Goal: Task Accomplishment & Management: Manage account settings

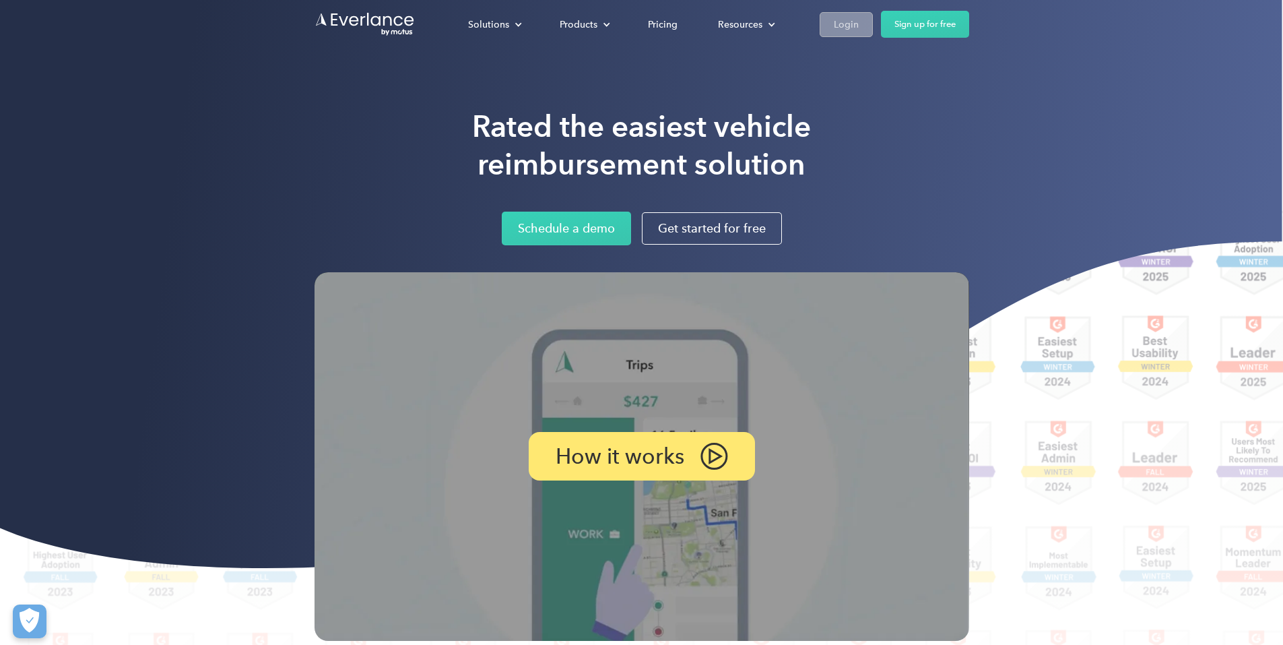
click at [859, 28] on div "Login" at bounding box center [846, 24] width 25 height 17
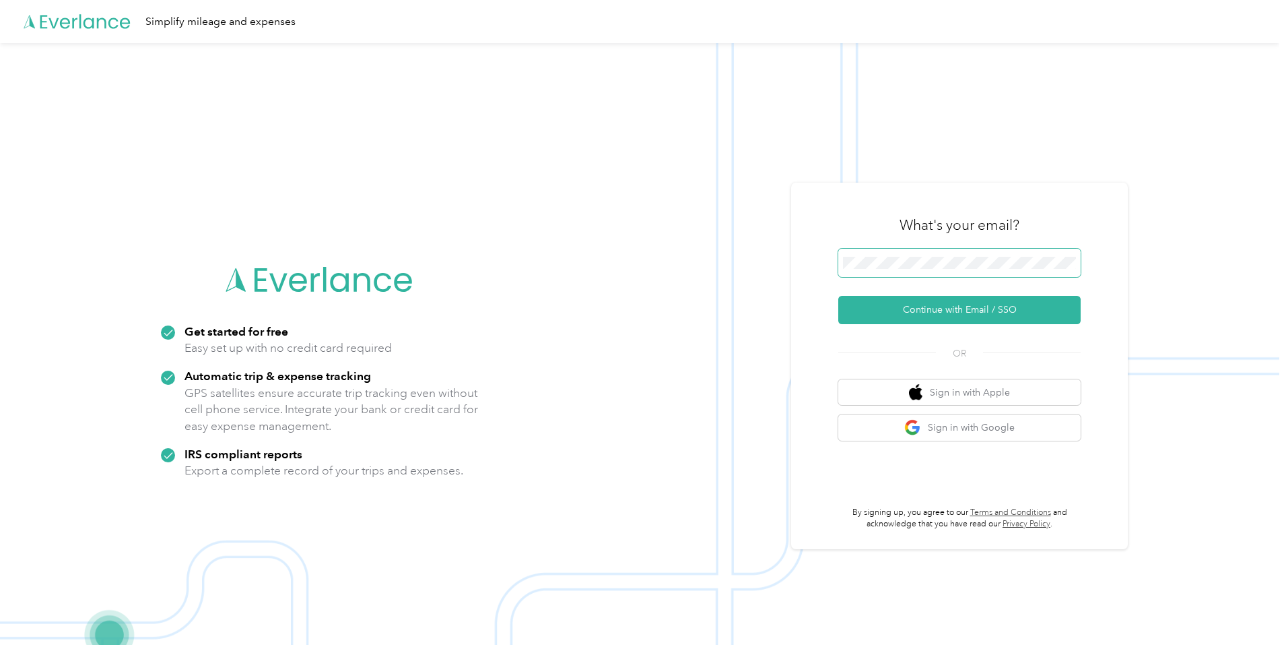
click at [981, 252] on span at bounding box center [960, 263] width 242 height 28
click at [983, 313] on button "Continue with Email / SSO" at bounding box center [960, 310] width 242 height 28
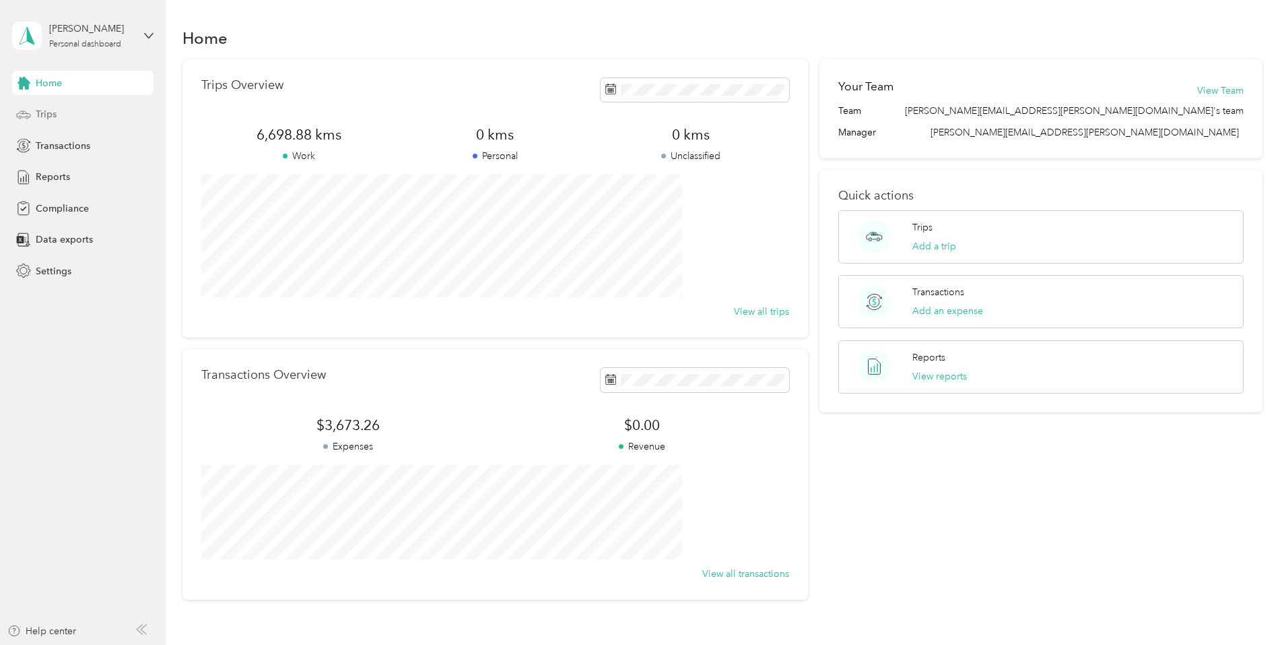
click at [46, 114] on span "Trips" at bounding box center [46, 114] width 21 height 14
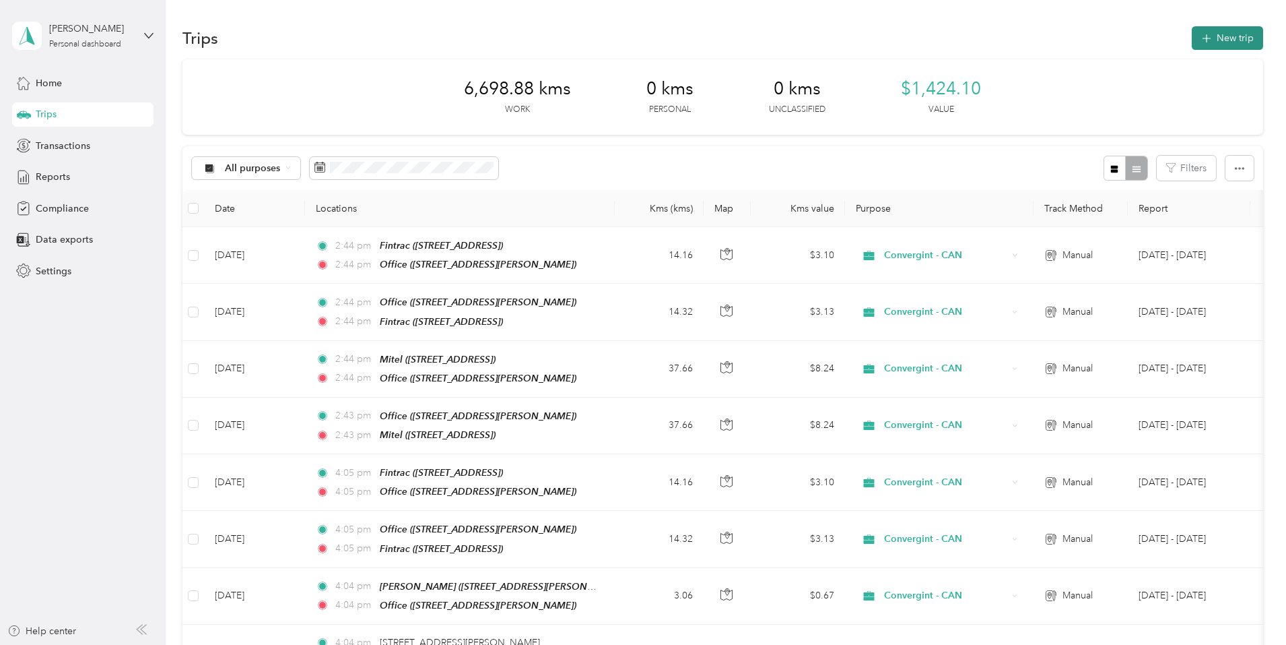
click at [1192, 36] on button "New trip" at bounding box center [1227, 38] width 71 height 24
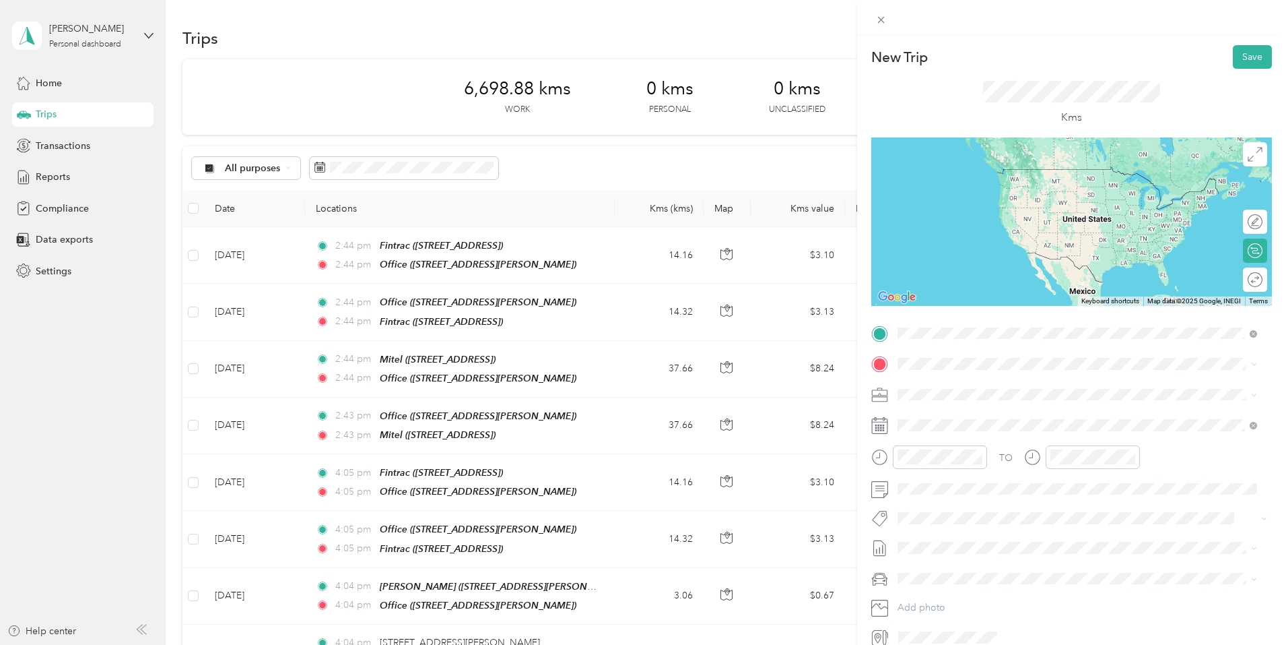
click at [971, 384] on span "[STREET_ADDRESS][PERSON_NAME]" at bounding box center [1003, 382] width 160 height 12
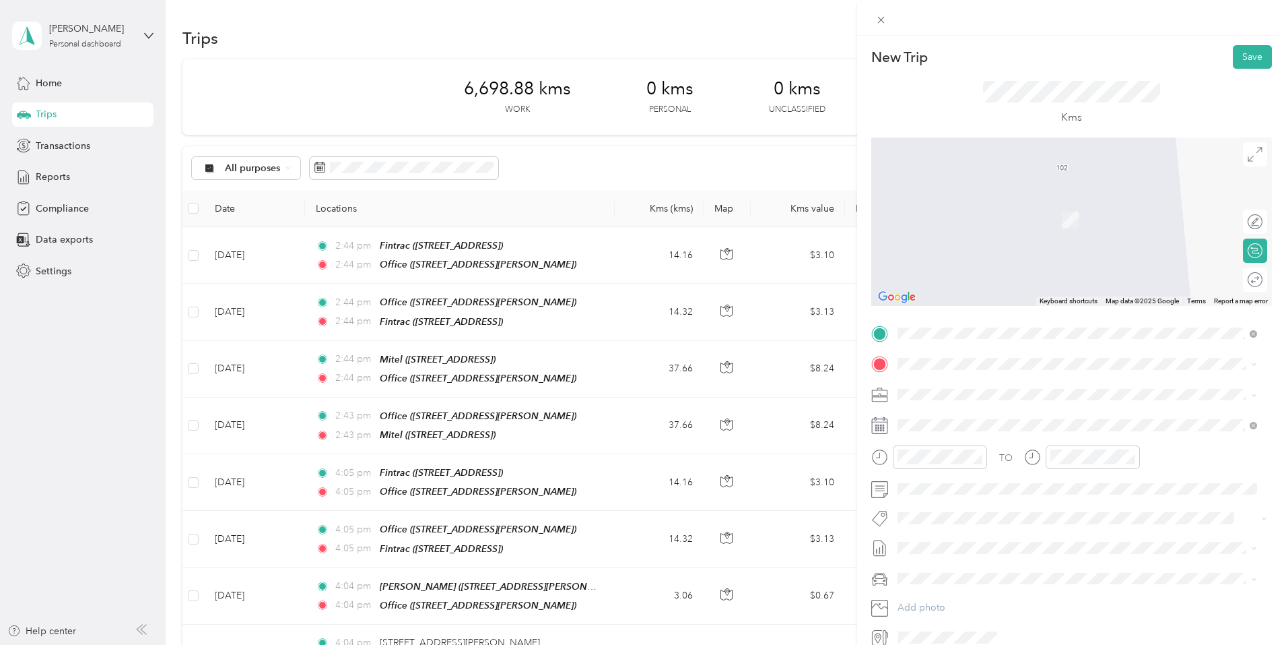
click at [952, 499] on strong "[PERSON_NAME]" at bounding box center [962, 495] width 79 height 12
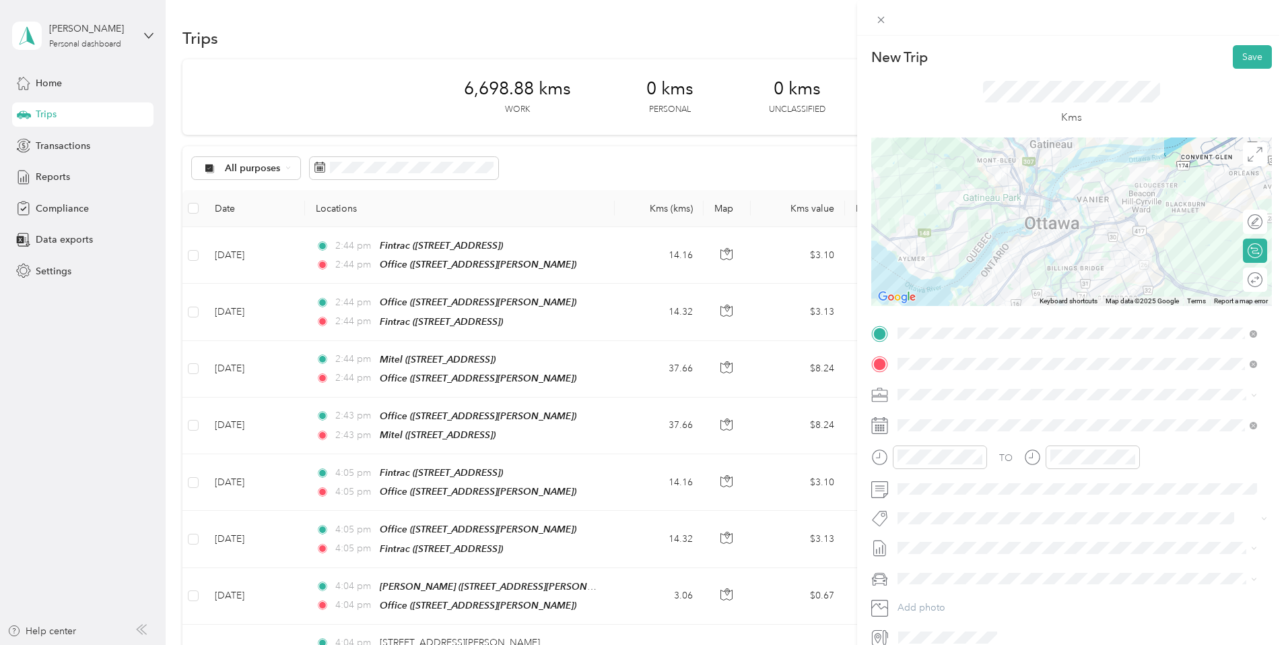
click at [933, 602] on li "Mazda Mazda 3 GS" at bounding box center [1077, 595] width 369 height 24
click at [1245, 57] on button "Save" at bounding box center [1252, 57] width 39 height 24
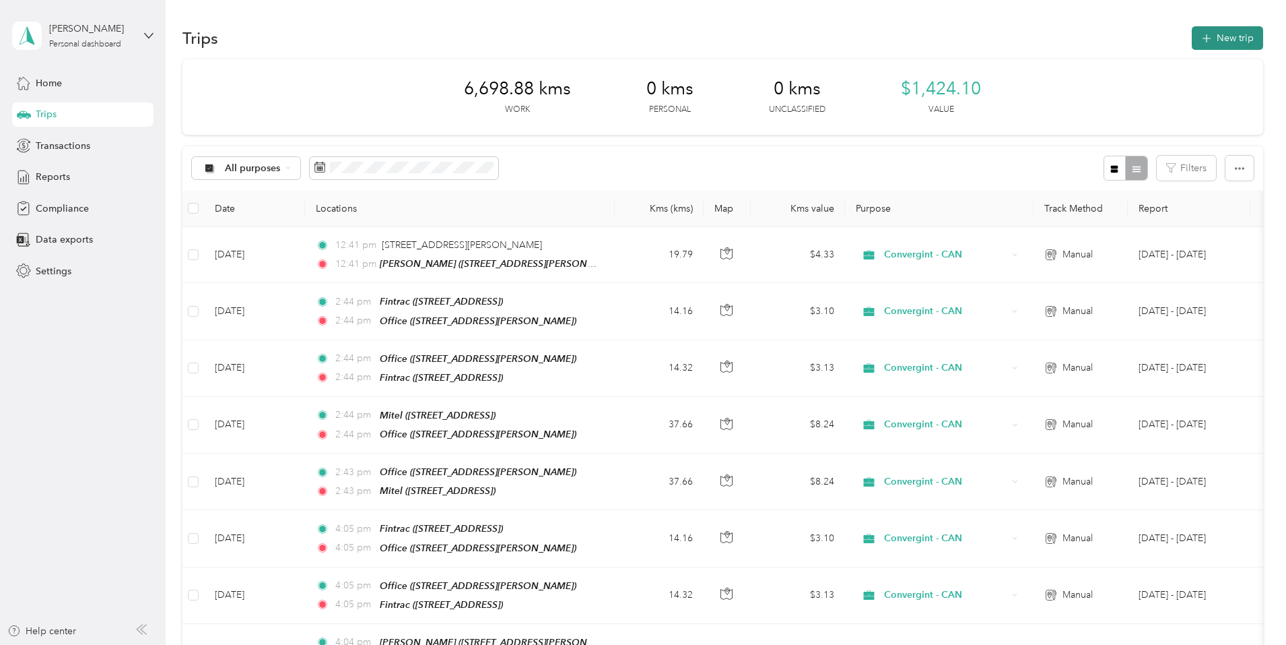
click at [1199, 40] on icon "button" at bounding box center [1206, 38] width 15 height 15
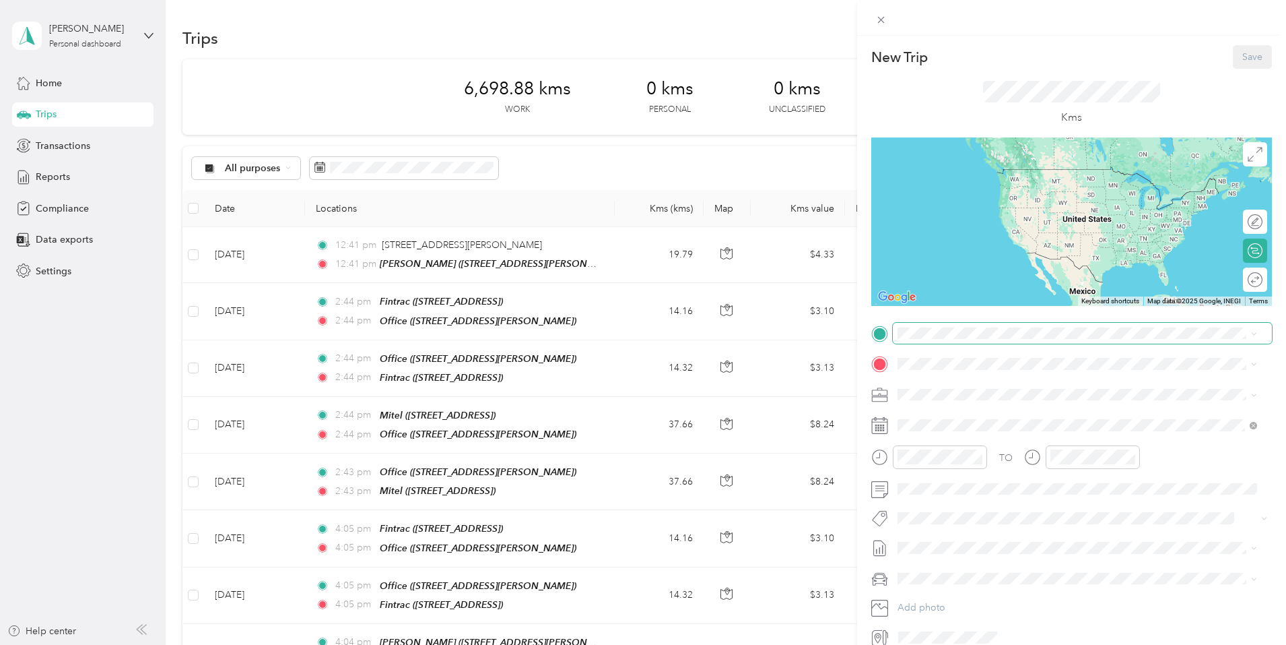
click at [932, 339] on span at bounding box center [1082, 334] width 379 height 22
click at [952, 471] on strong "[PERSON_NAME]" at bounding box center [962, 471] width 79 height 12
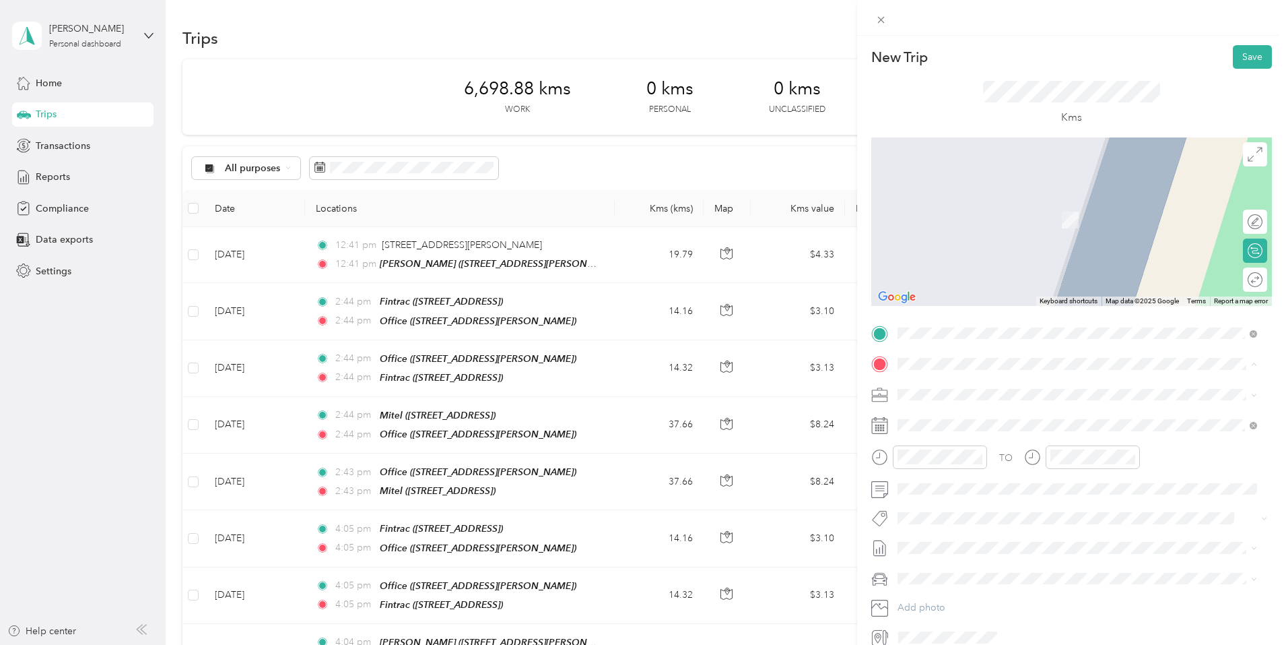
click at [937, 459] on strong "Office" at bounding box center [937, 459] width 28 height 12
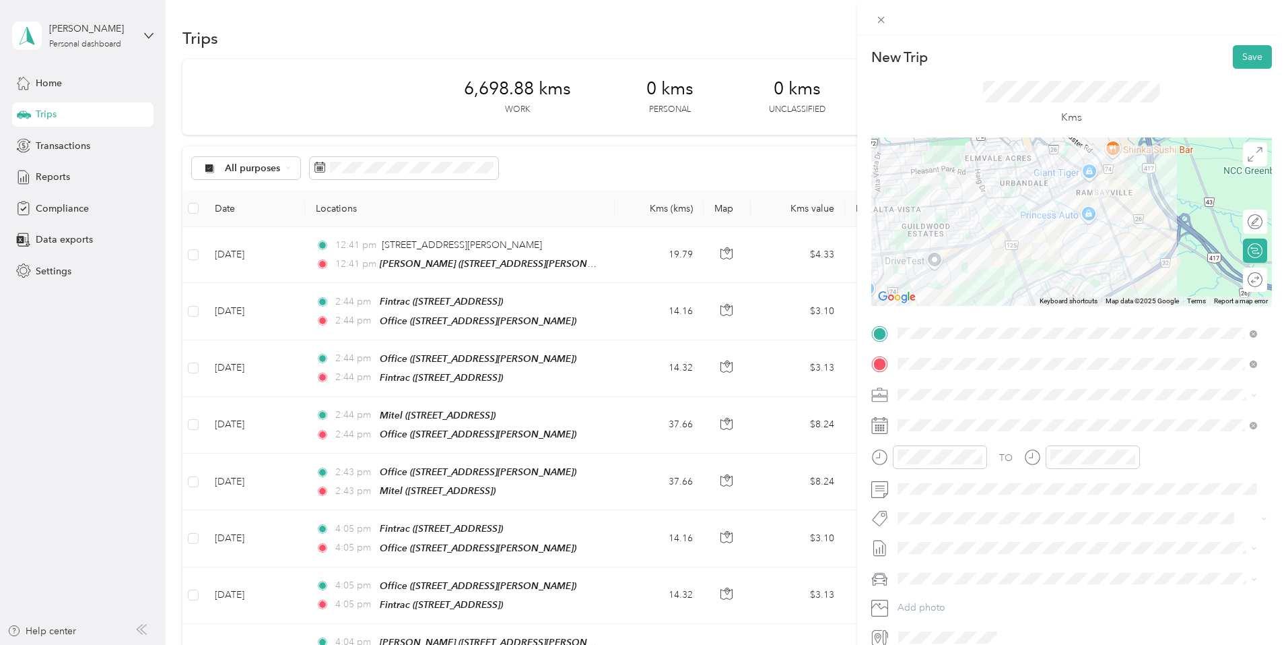
click at [943, 600] on span "Mazda Mazda 3 GS" at bounding box center [943, 601] width 81 height 11
click at [1245, 57] on button "Save" at bounding box center [1252, 57] width 39 height 24
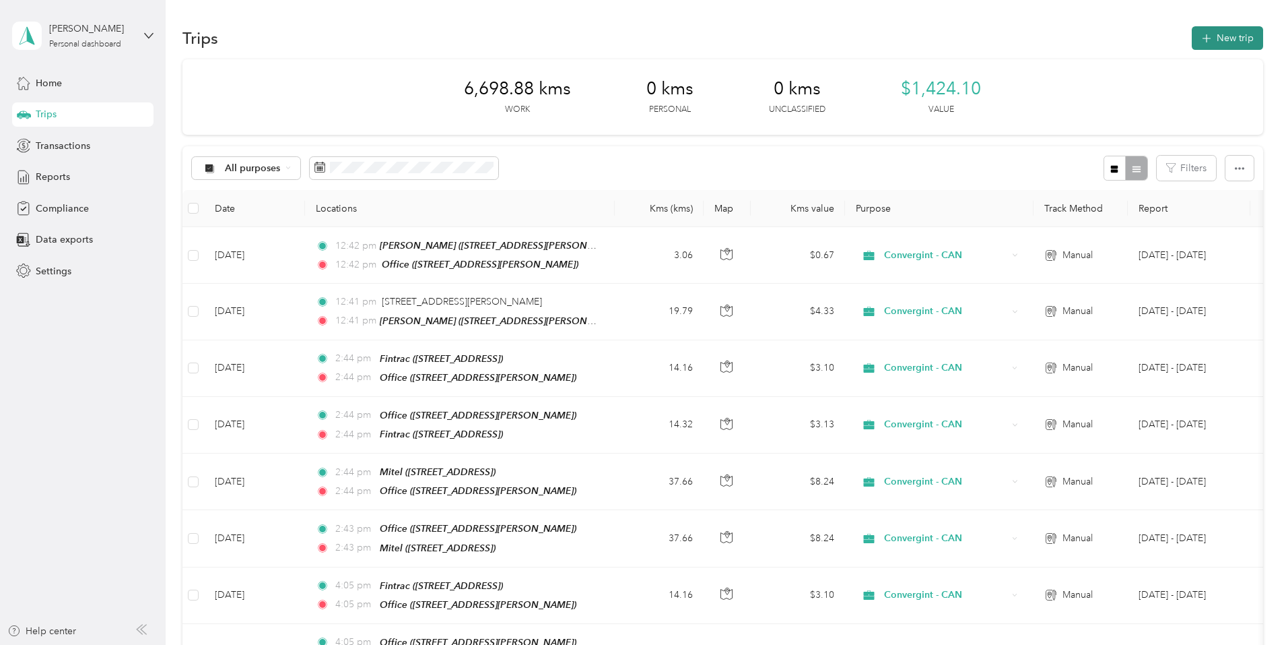
click at [1192, 42] on button "New trip" at bounding box center [1227, 38] width 71 height 24
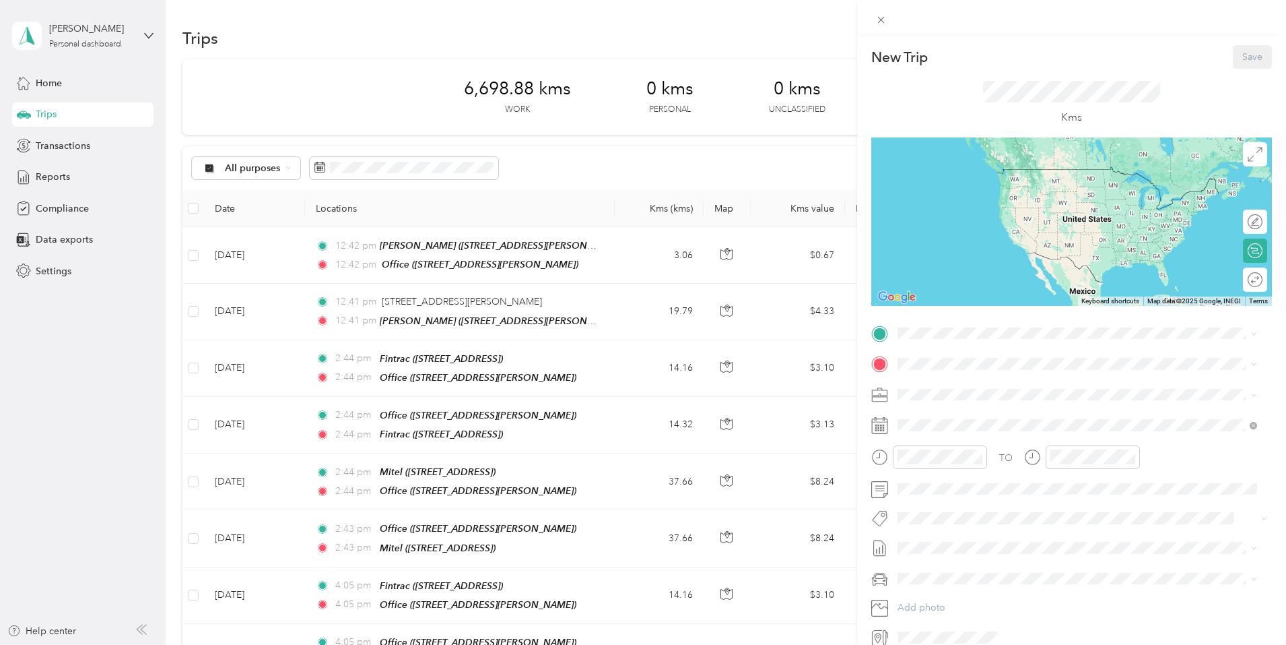
click at [940, 427] on strong "Office" at bounding box center [937, 428] width 28 height 12
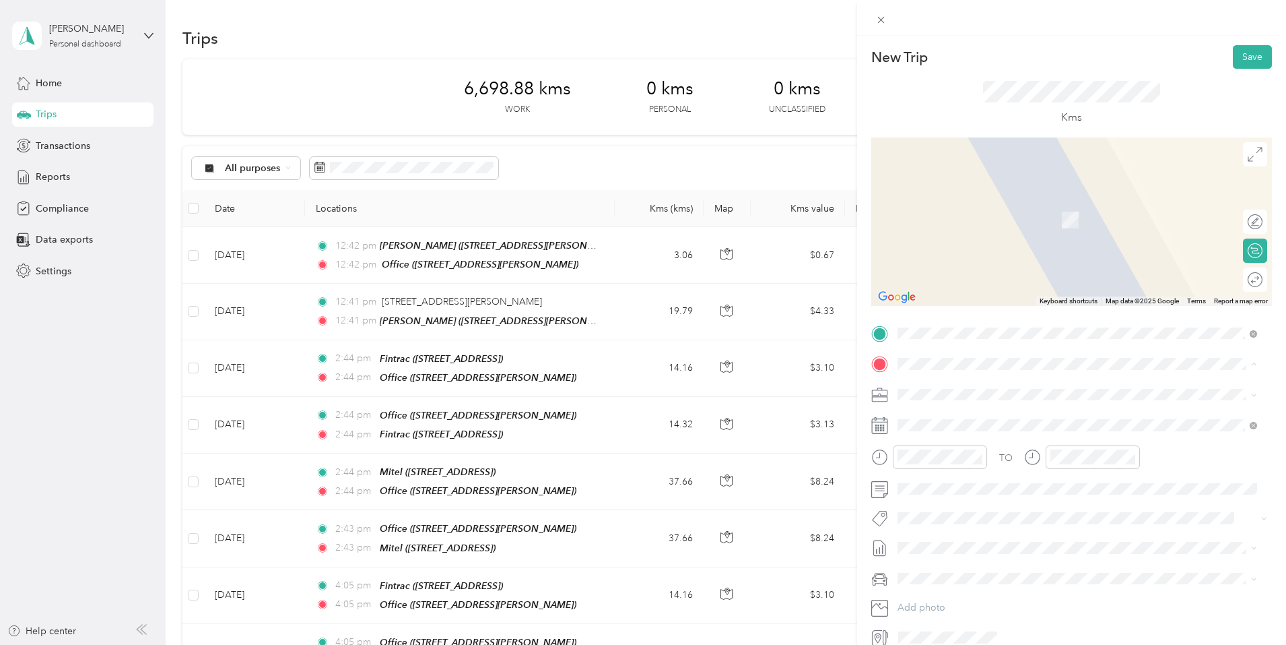
click at [935, 414] on strong "Fintrac" at bounding box center [938, 417] width 30 height 12
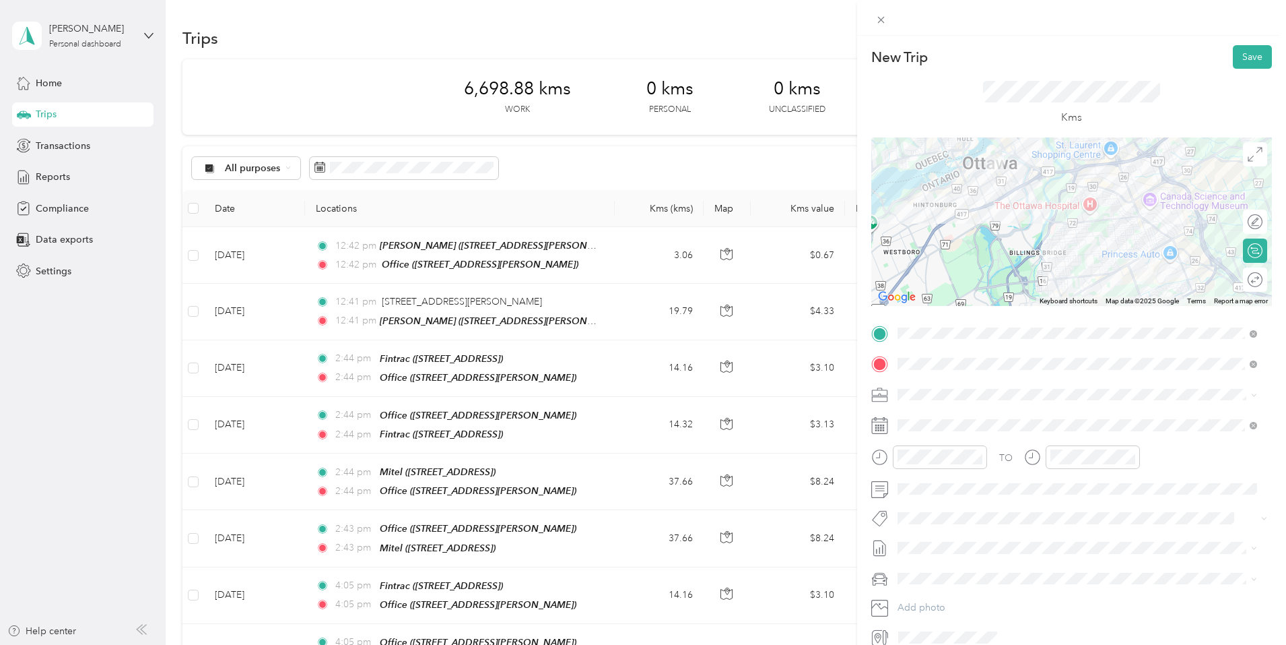
click at [946, 603] on li "Mazda Mazda 3 GS" at bounding box center [1077, 598] width 369 height 24
click at [1241, 58] on button "Save" at bounding box center [1252, 57] width 39 height 24
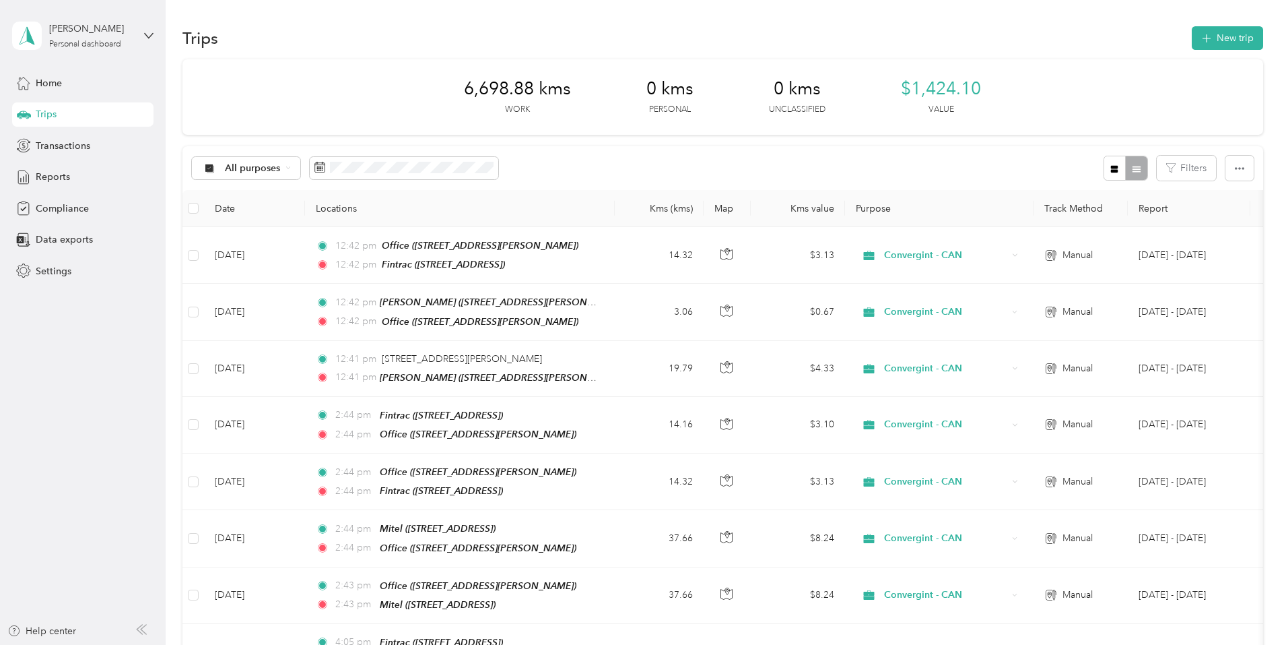
click at [1125, 25] on div "Trips New trip" at bounding box center [723, 38] width 1081 height 28
click at [1192, 37] on button "New trip" at bounding box center [1227, 38] width 71 height 24
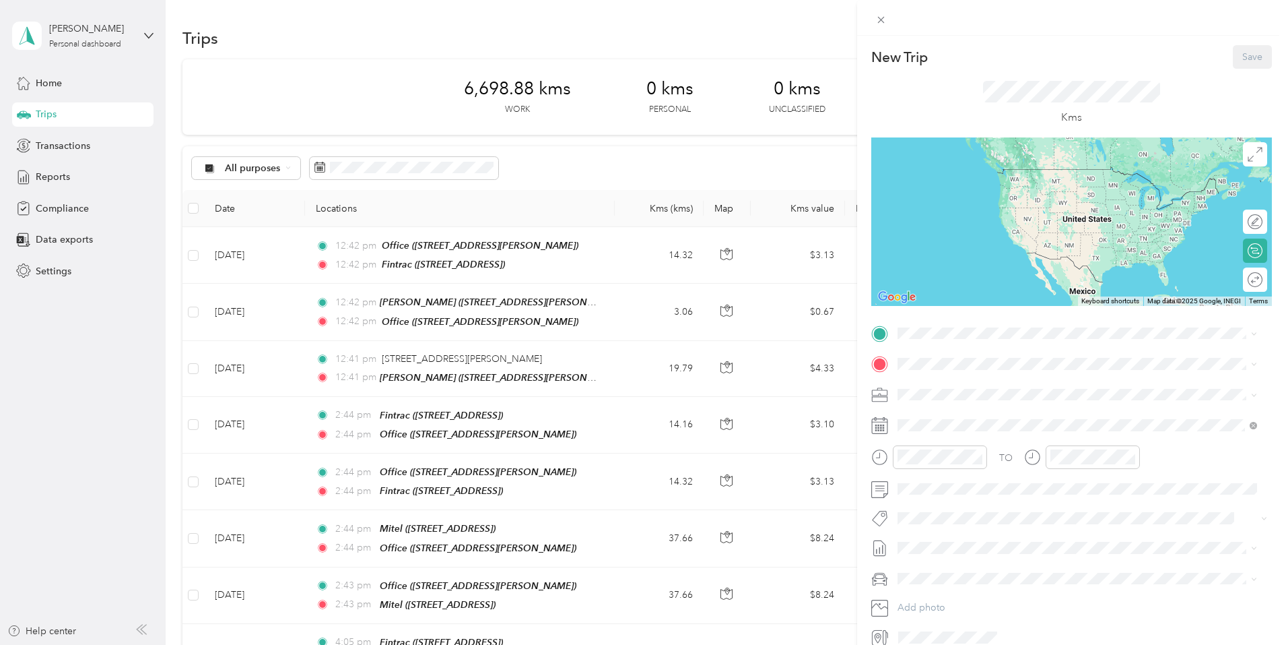
click at [946, 321] on div "New Trip Save This trip cannot be edited because it is either under review, app…" at bounding box center [1072, 346] width 401 height 603
click at [940, 390] on div "Fintrac [STREET_ADDRESS]" at bounding box center [966, 395] width 86 height 28
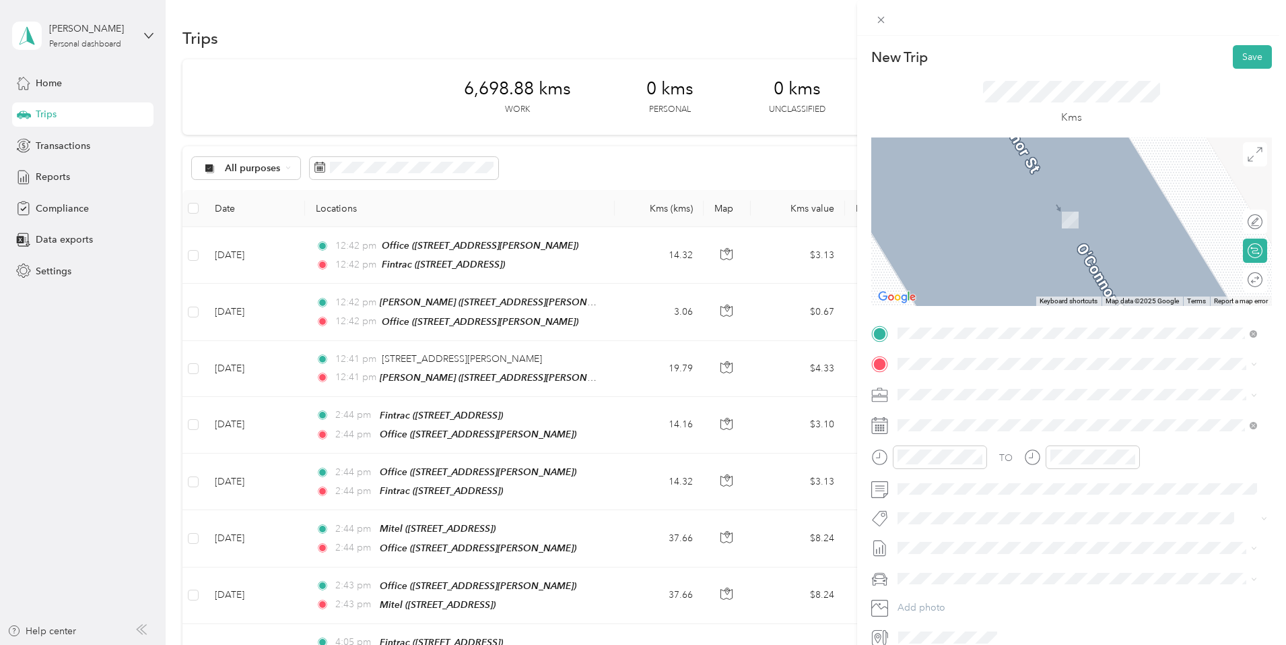
click at [942, 467] on div "Office [STREET_ADDRESS][PERSON_NAME]" at bounding box center [1003, 467] width 160 height 28
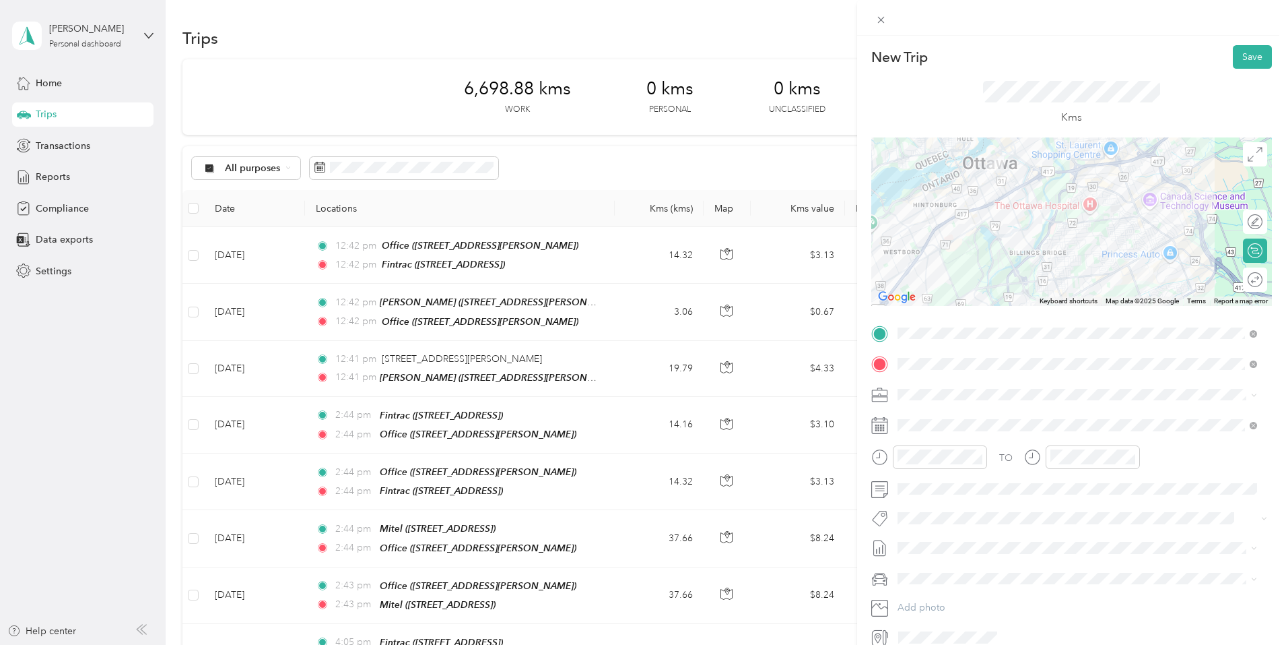
click at [949, 601] on div "Mazda Mazda 3 GS" at bounding box center [1078, 598] width 350 height 14
click at [1242, 57] on button "Save" at bounding box center [1252, 57] width 39 height 24
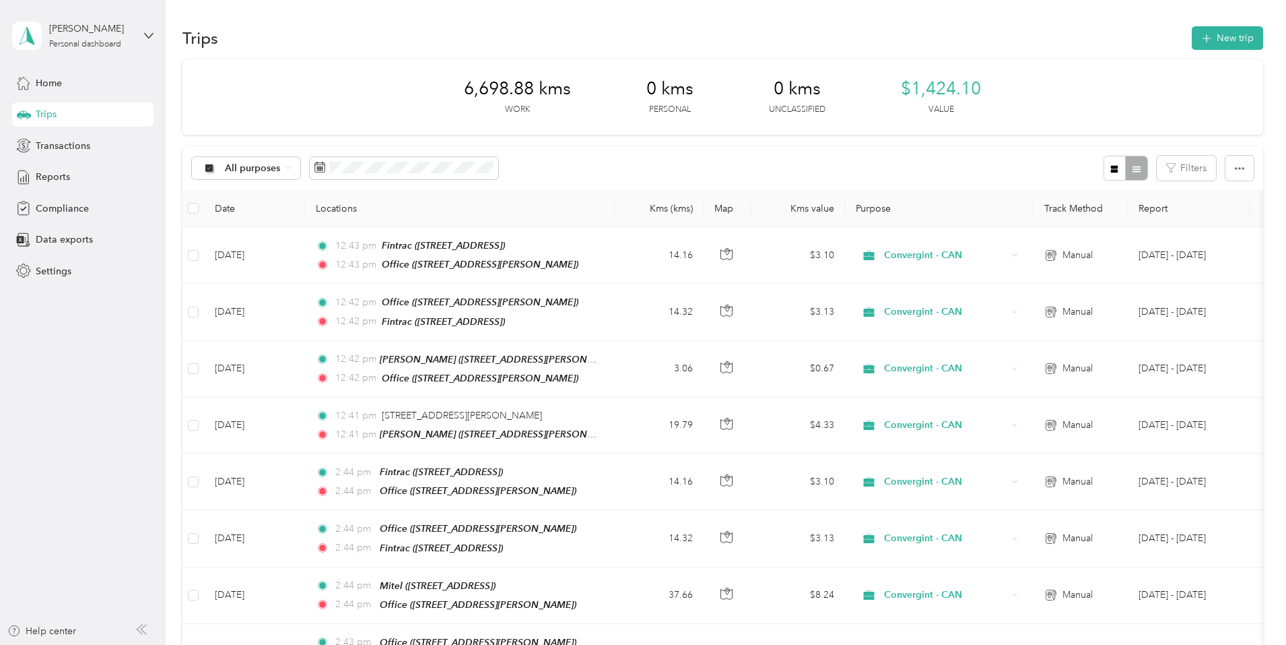
click at [1104, 172] on div at bounding box center [1126, 168] width 44 height 25
click at [1235, 167] on icon "button" at bounding box center [1239, 168] width 9 height 9
click at [1110, 166] on icon "button" at bounding box center [1114, 168] width 9 height 9
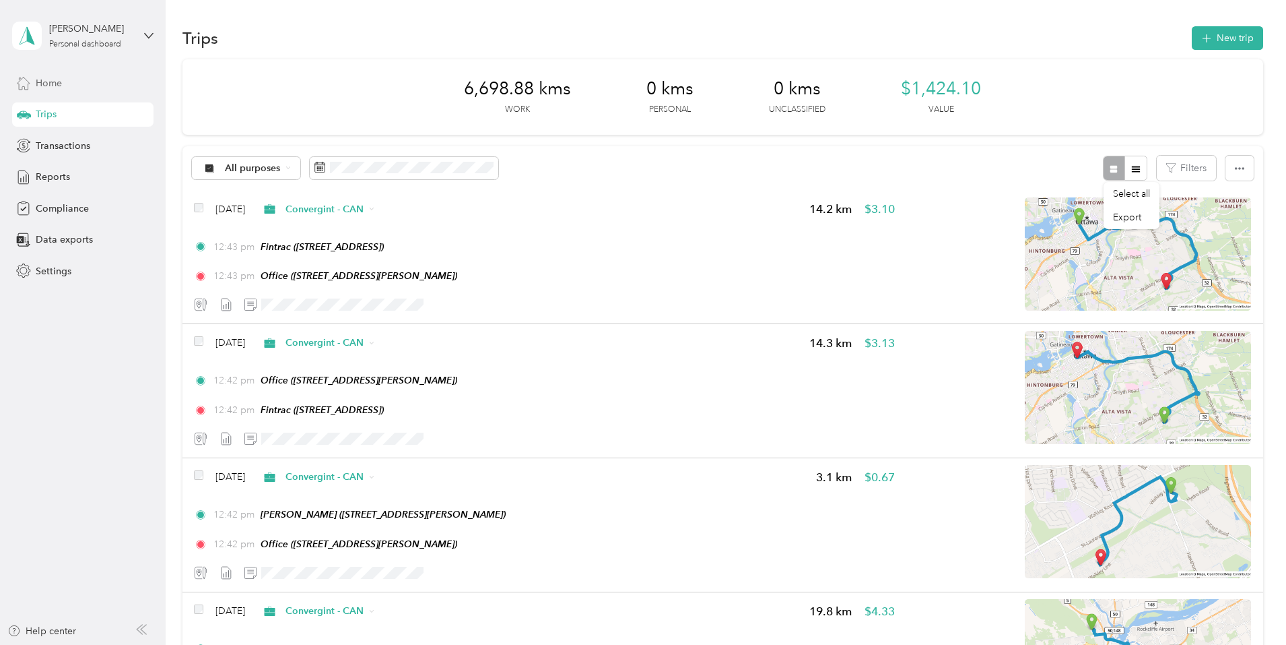
click at [40, 82] on span "Home" at bounding box center [49, 83] width 26 height 14
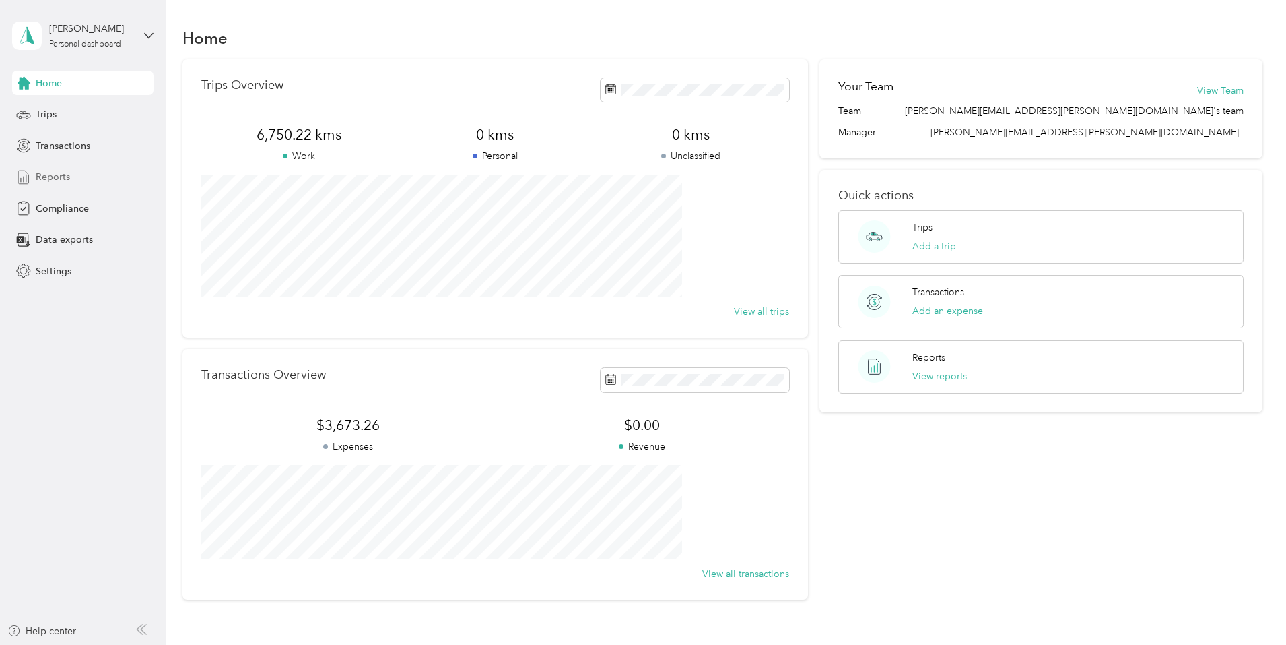
click at [46, 176] on span "Reports" at bounding box center [53, 177] width 34 height 14
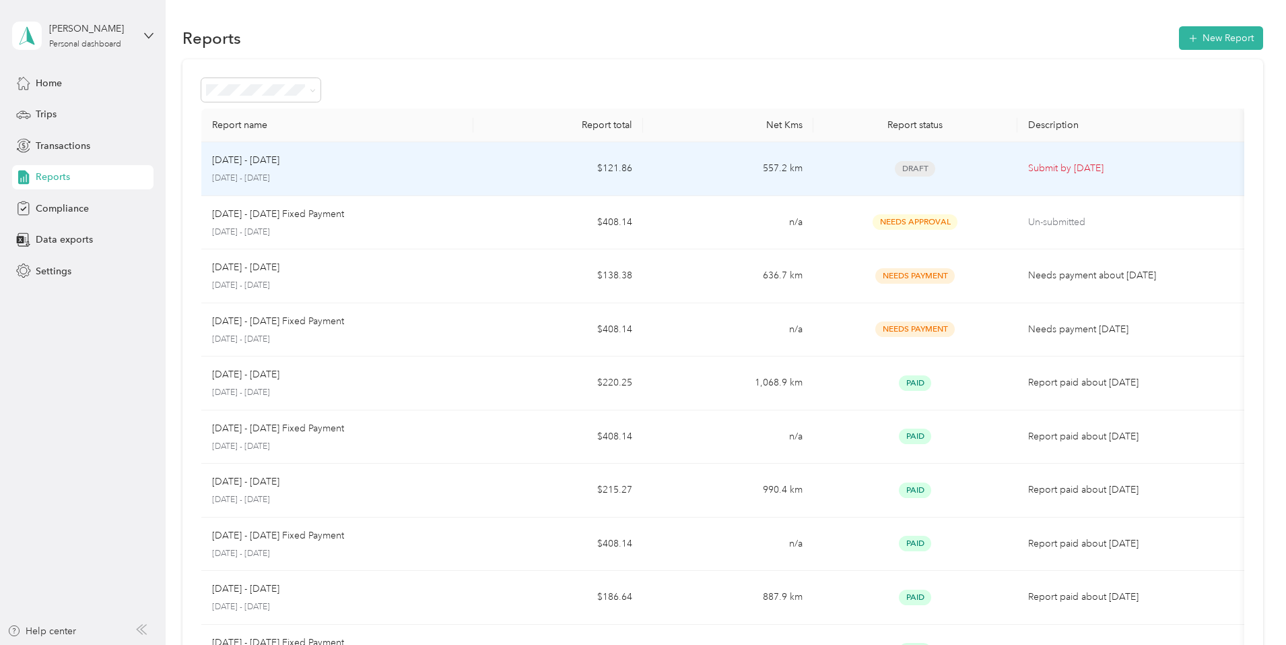
click at [1028, 170] on p "Submit by [DATE]" at bounding box center [1130, 168] width 205 height 15
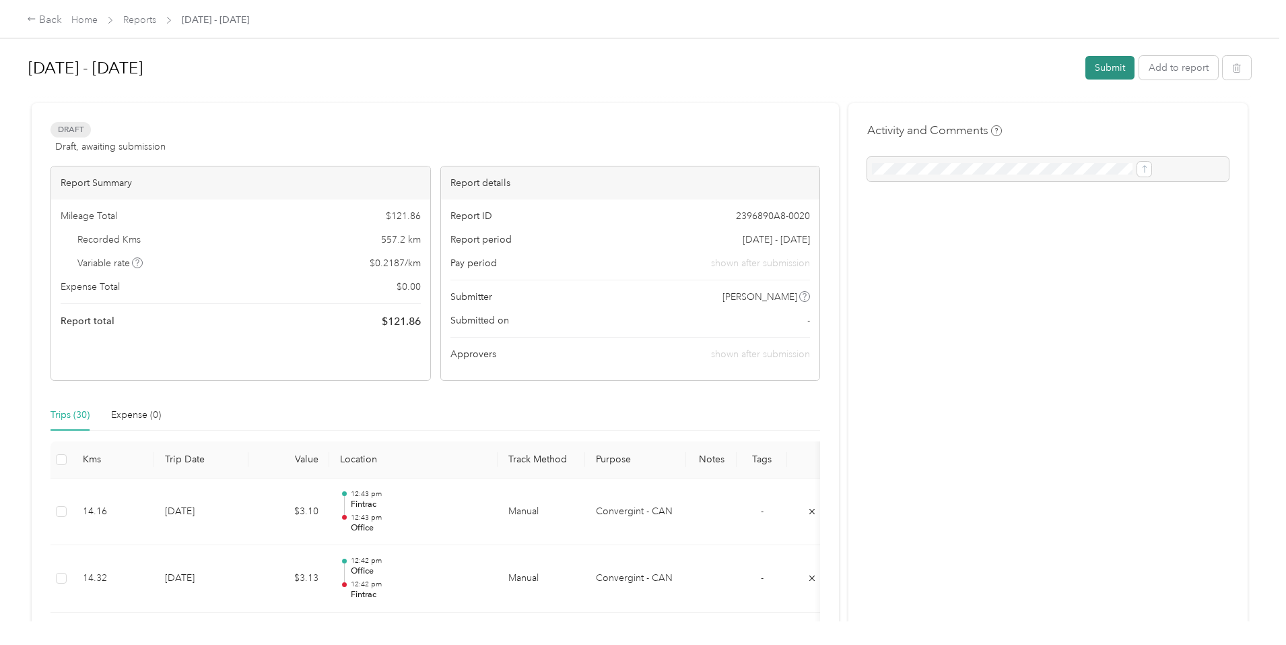
click at [1086, 69] on button "Submit" at bounding box center [1110, 68] width 49 height 24
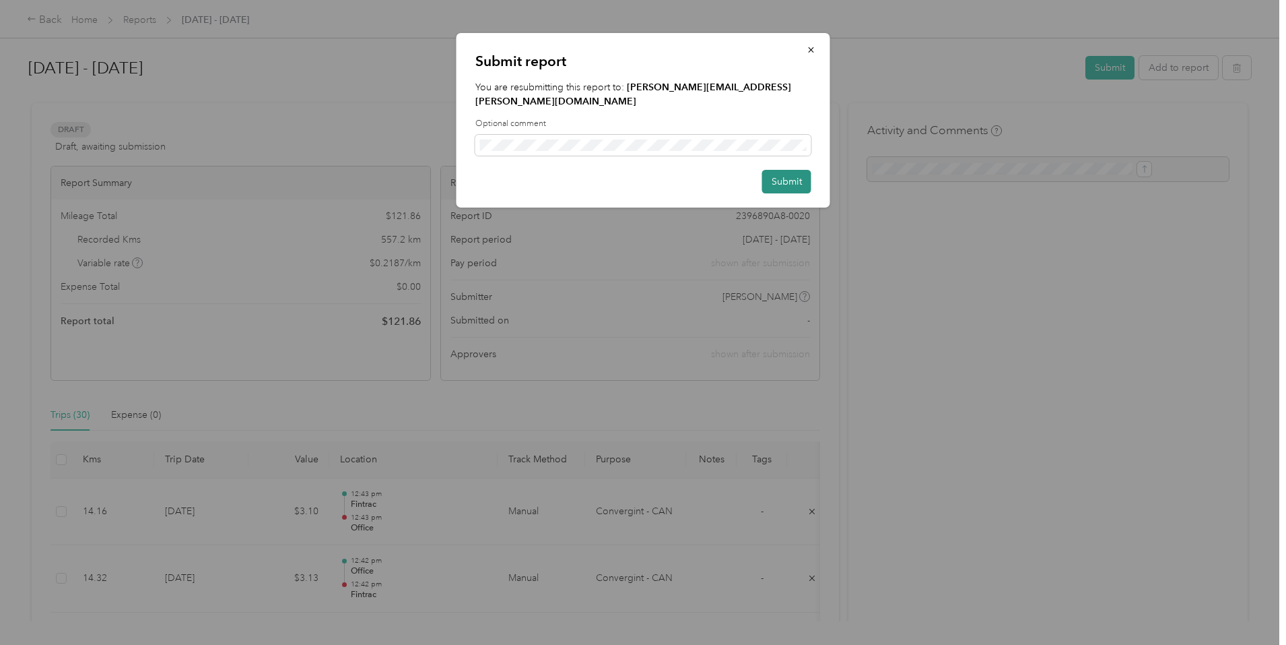
click at [790, 170] on button "Submit" at bounding box center [786, 182] width 49 height 24
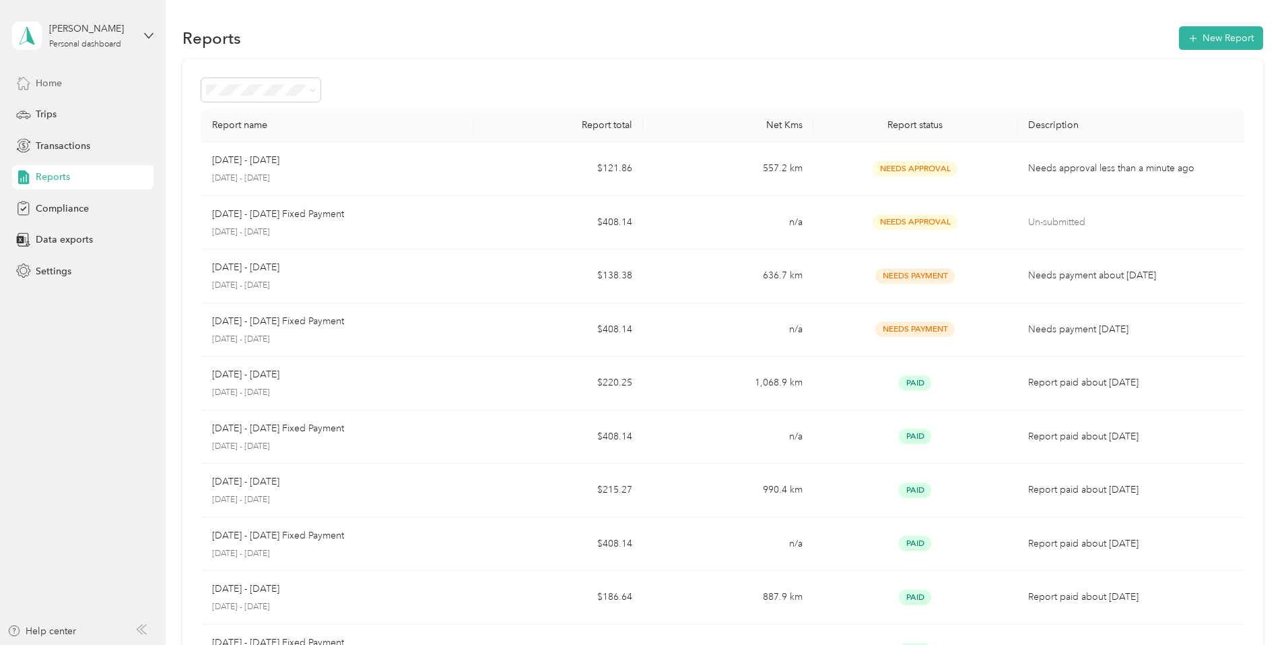
click at [46, 86] on span "Home" at bounding box center [49, 83] width 26 height 14
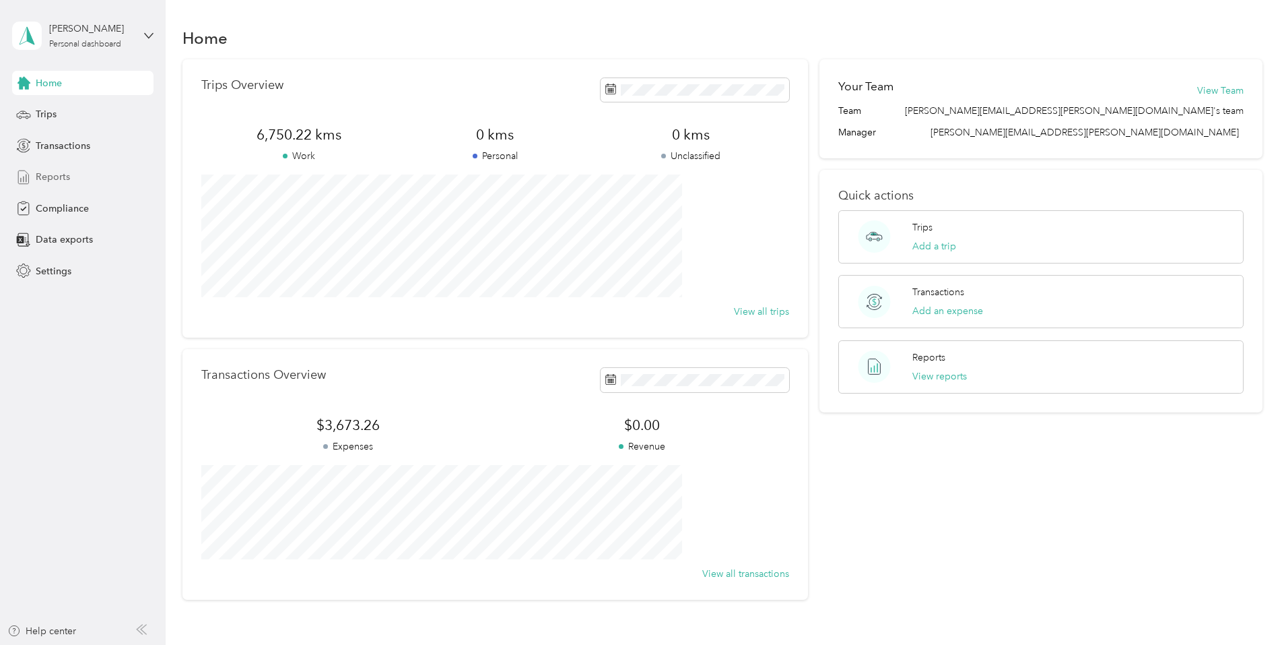
click at [53, 176] on span "Reports" at bounding box center [53, 177] width 34 height 14
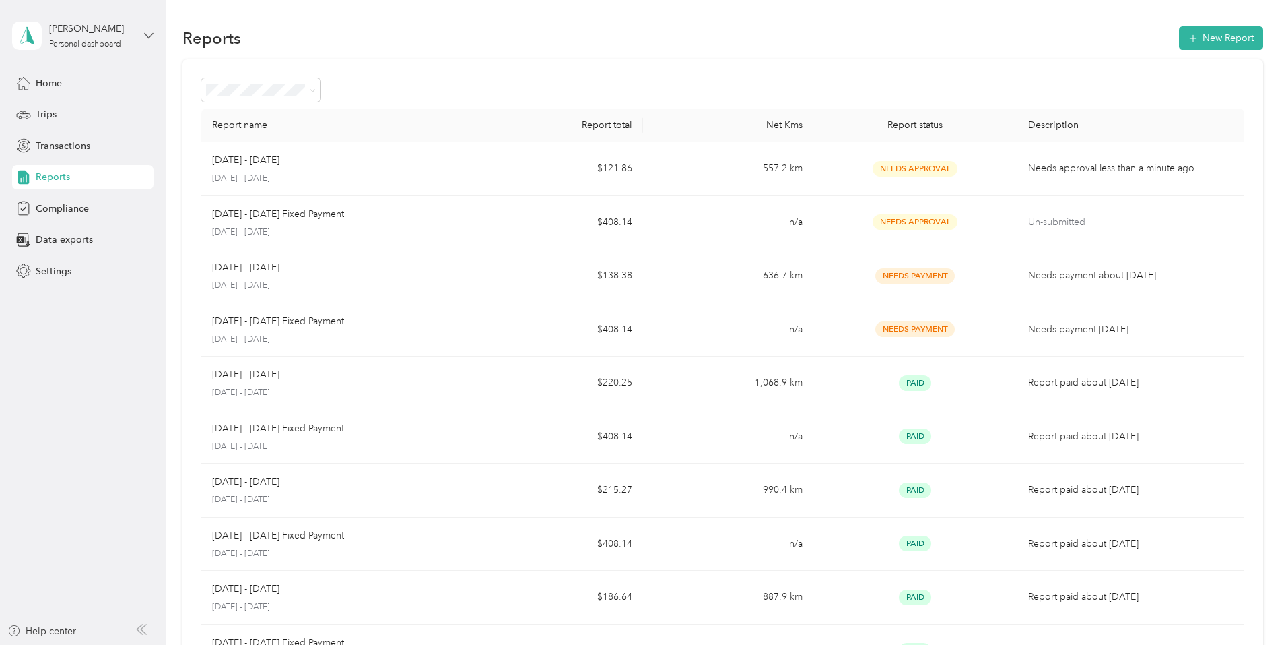
click at [144, 36] on icon at bounding box center [148, 35] width 9 height 9
click at [62, 113] on div "Log out" at bounding box center [230, 111] width 417 height 24
